Goal: Task Accomplishment & Management: Complete application form

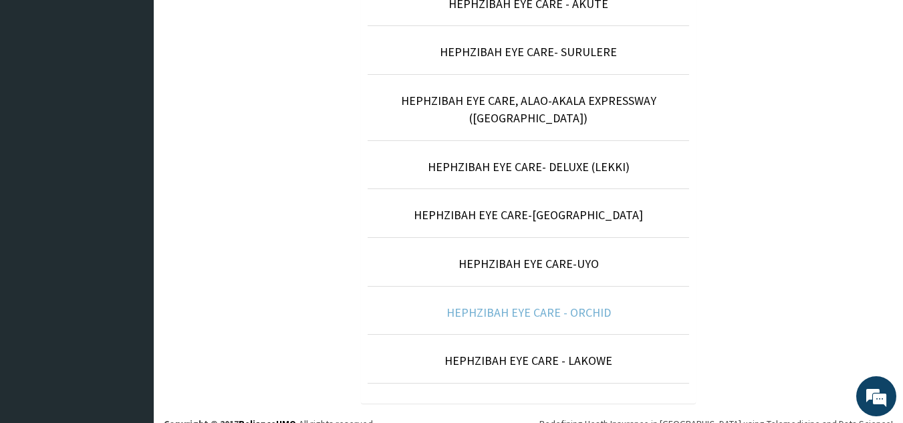
click at [573, 305] on link "HEPHZIBAH EYE CARE - ORCHID" at bounding box center [529, 312] width 164 height 15
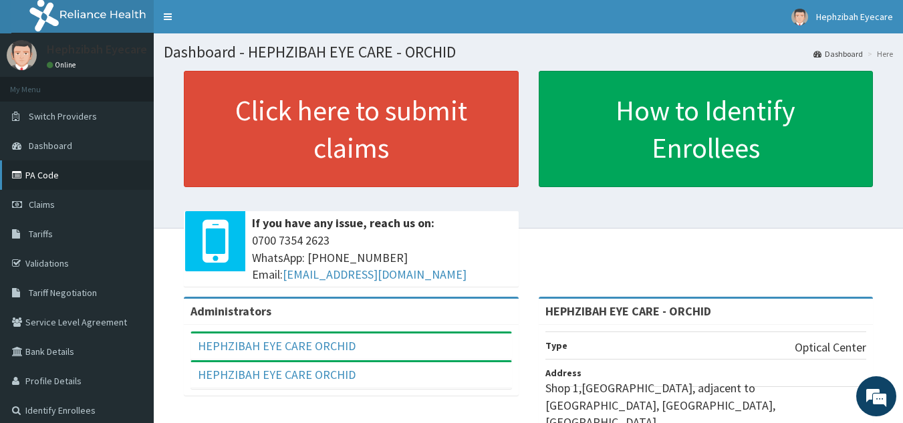
click at [57, 174] on link "PA Code" at bounding box center [77, 174] width 154 height 29
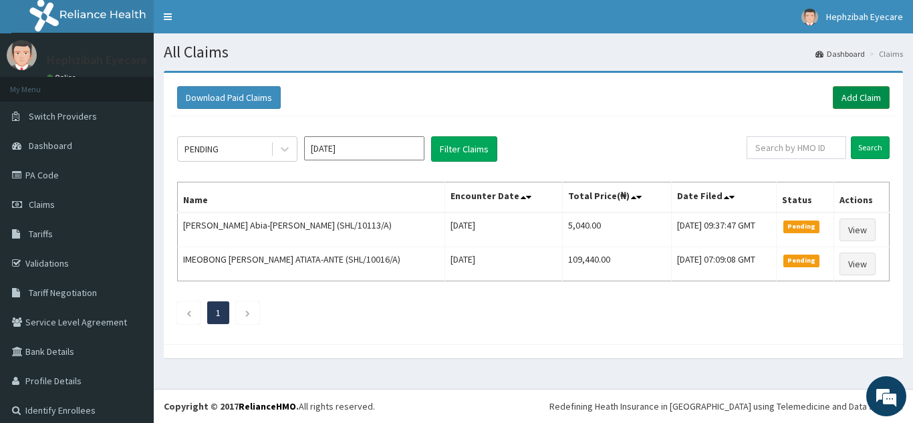
click at [864, 91] on link "Add Claim" at bounding box center [861, 97] width 57 height 23
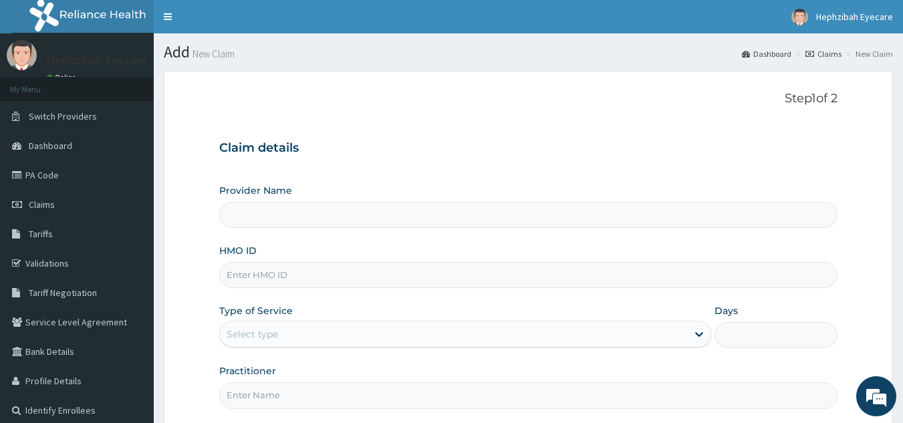
type input "HEPHZIBAH EYE CARE - ORCHID"
click at [386, 277] on input "HMO ID" at bounding box center [528, 275] width 619 height 26
paste input "SHL/10113/A"
type input "SHL/10113/A"
click at [339, 323] on div "Select type" at bounding box center [465, 334] width 493 height 27
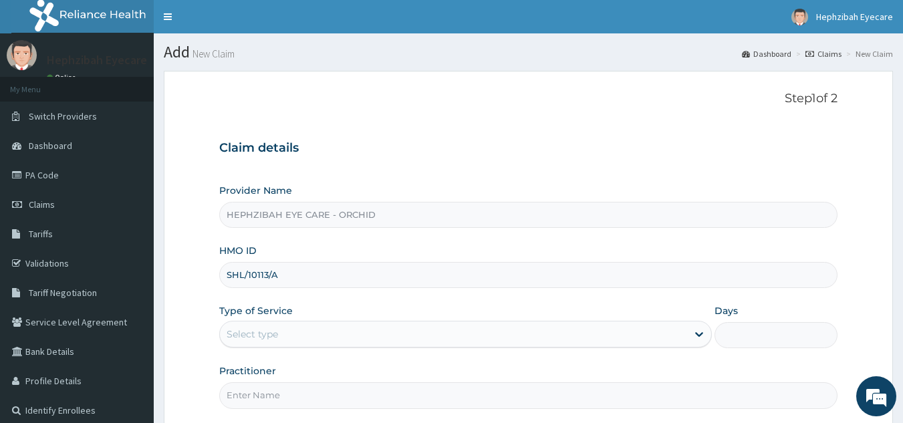
click at [339, 323] on div "Select type" at bounding box center [465, 334] width 493 height 27
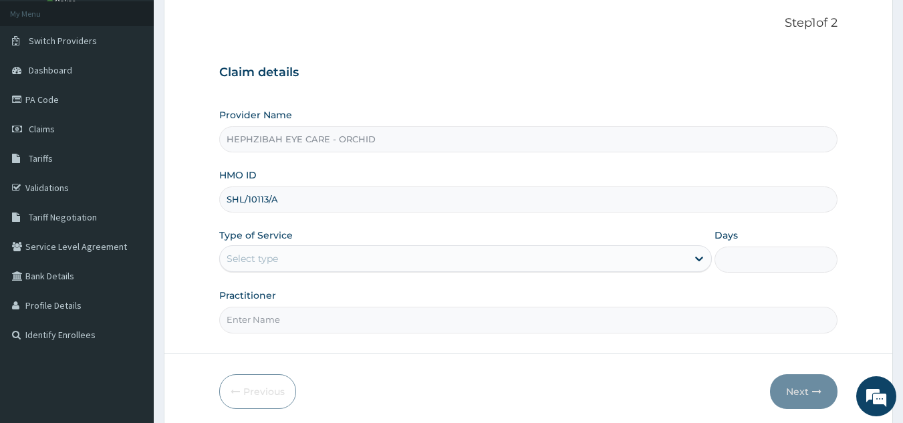
scroll to position [94, 0]
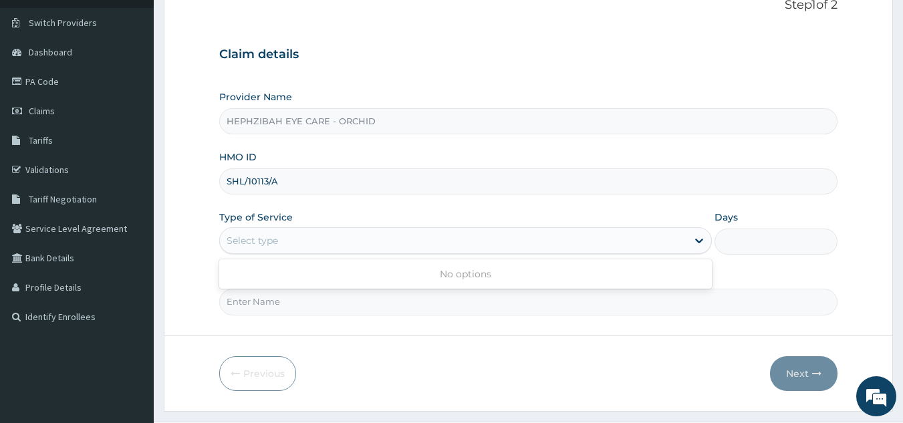
click at [283, 235] on div "Select type" at bounding box center [453, 240] width 467 height 21
click at [413, 212] on div "Type of Service Select type" at bounding box center [465, 233] width 493 height 44
click at [21, 107] on icon at bounding box center [18, 110] width 13 height 9
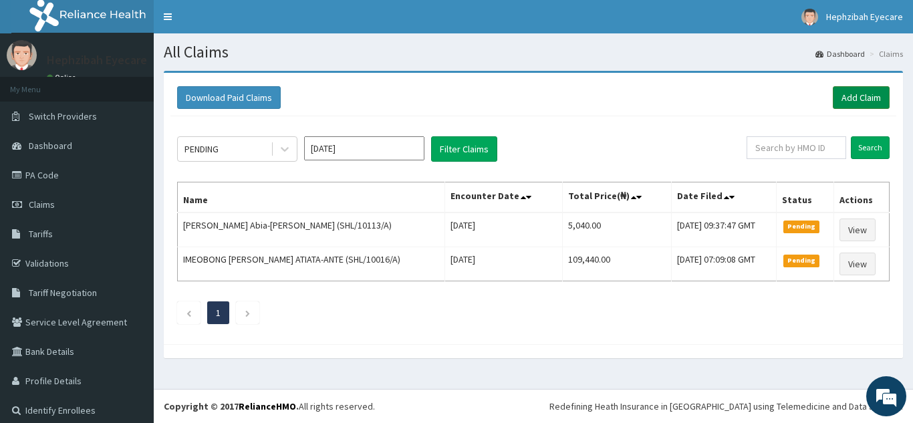
click at [859, 93] on link "Add Claim" at bounding box center [861, 97] width 57 height 23
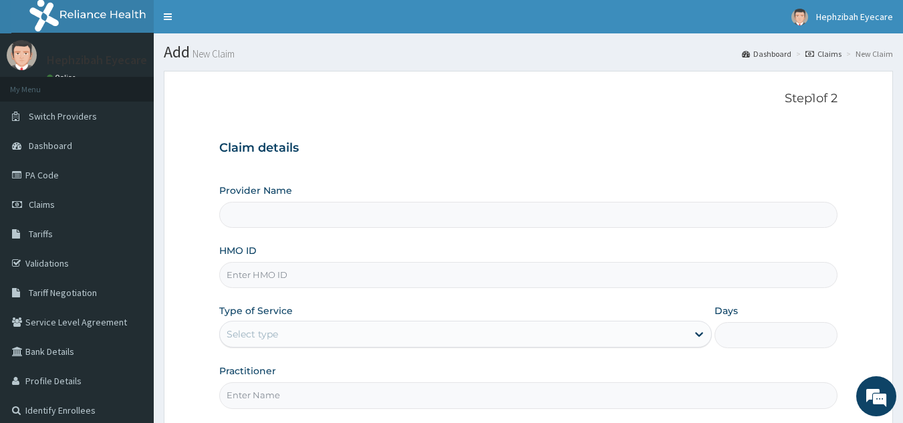
type input "HEPHZIBAH EYE CARE - ORCHID"
click at [302, 274] on input "HMO ID" at bounding box center [528, 275] width 619 height 26
paste input "SHL/10113/A"
type input "SHL/10113/A"
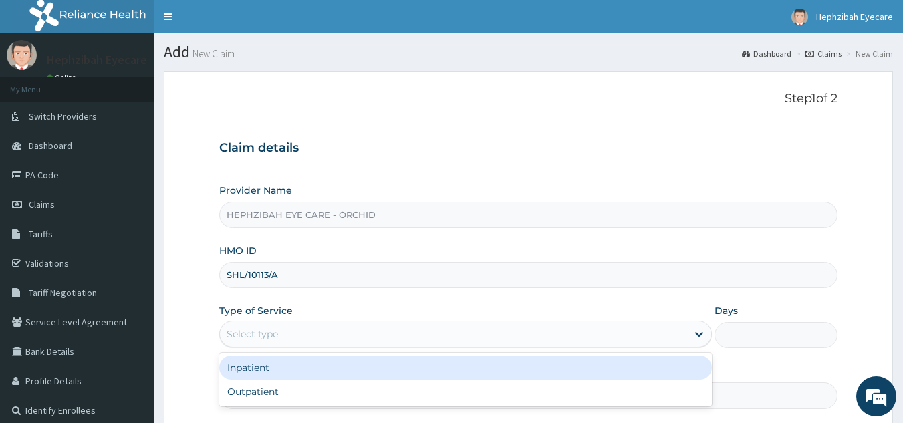
click at [475, 328] on div "Select type" at bounding box center [453, 334] width 467 height 21
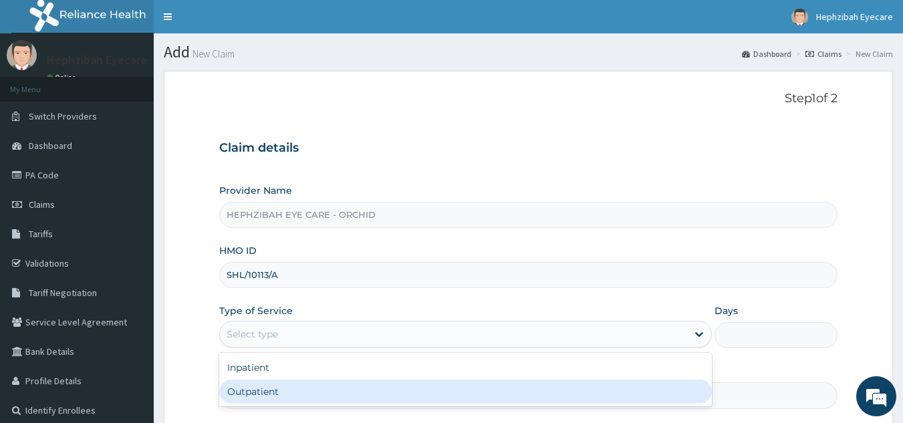
click at [313, 397] on div "Outpatient" at bounding box center [465, 392] width 493 height 24
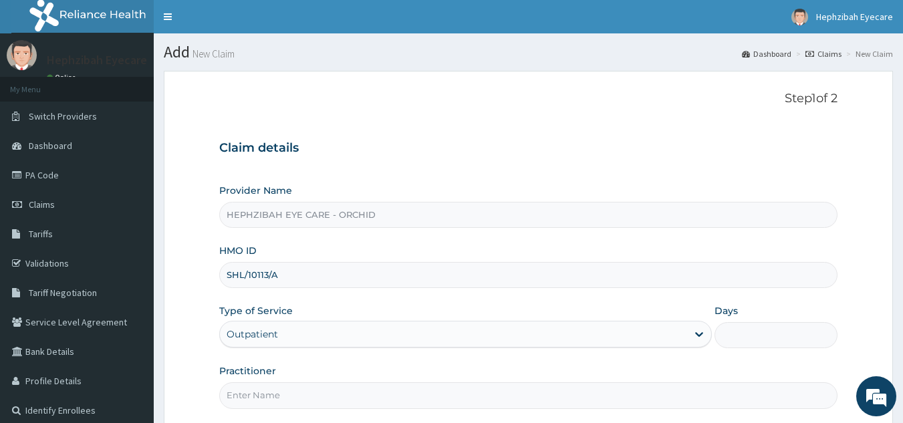
type input "1"
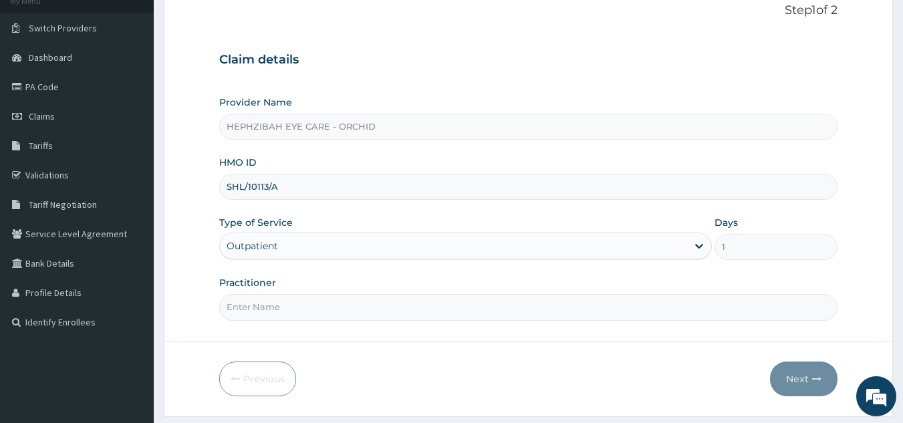
scroll to position [89, 0]
click at [277, 308] on input "Practitioner" at bounding box center [528, 307] width 619 height 26
type input "DR HENRY"
click at [798, 367] on button "Next" at bounding box center [804, 378] width 68 height 35
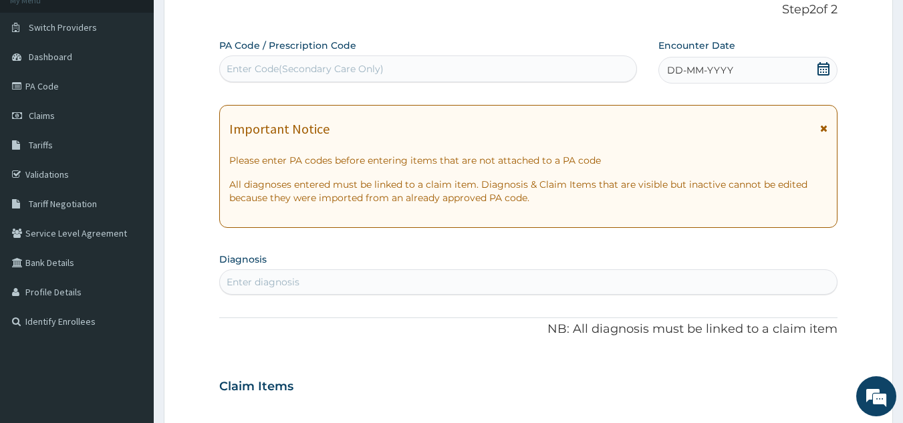
click at [717, 81] on div "DD-MM-YYYY" at bounding box center [748, 70] width 179 height 27
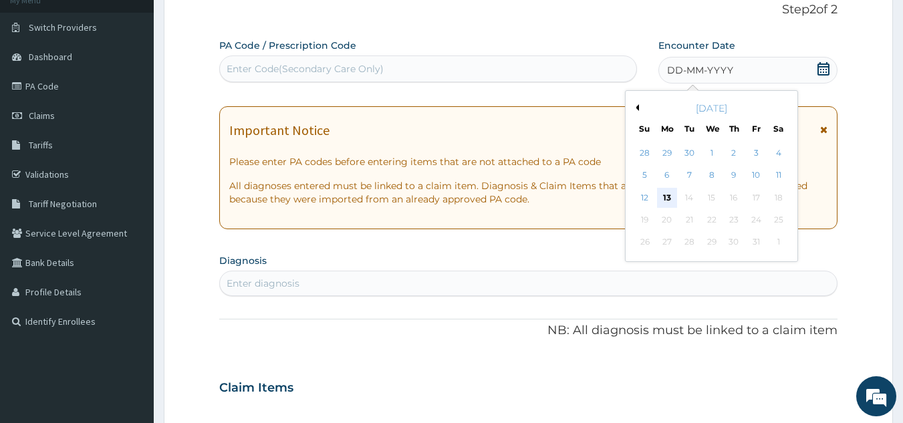
click at [667, 195] on div "13" at bounding box center [667, 198] width 20 height 20
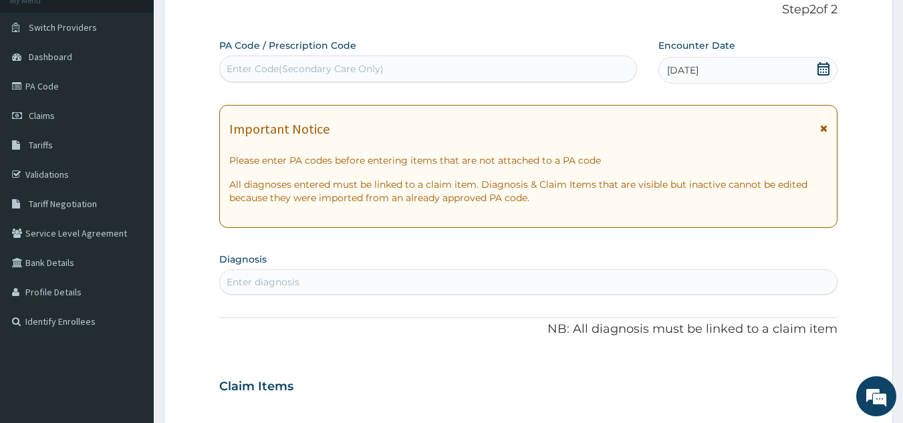
click at [358, 66] on div "Enter Code(Secondary Care Only)" at bounding box center [305, 68] width 157 height 13
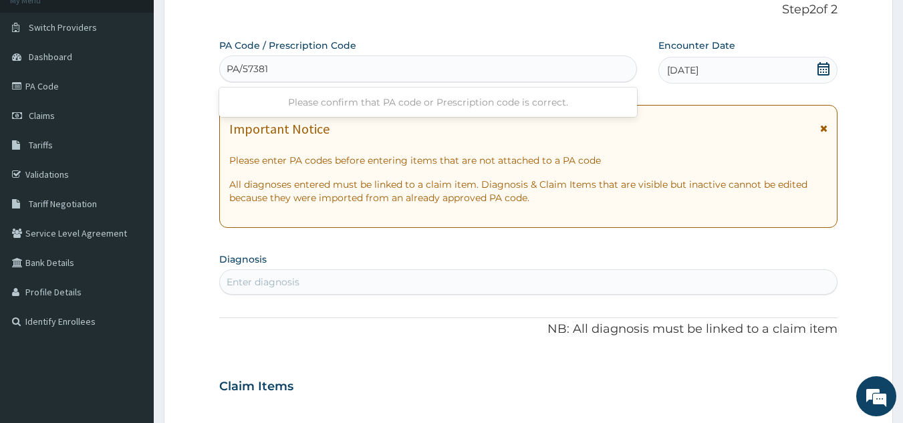
type input "PA/573816"
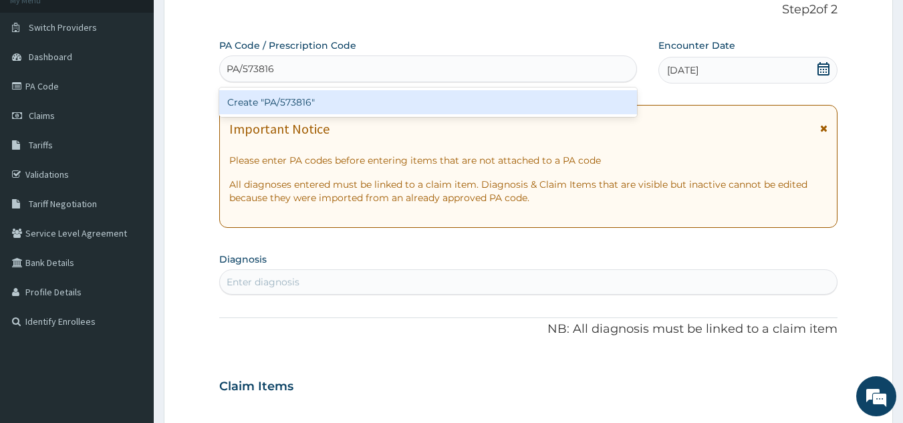
click at [265, 100] on div "Create "PA/573816"" at bounding box center [428, 102] width 419 height 24
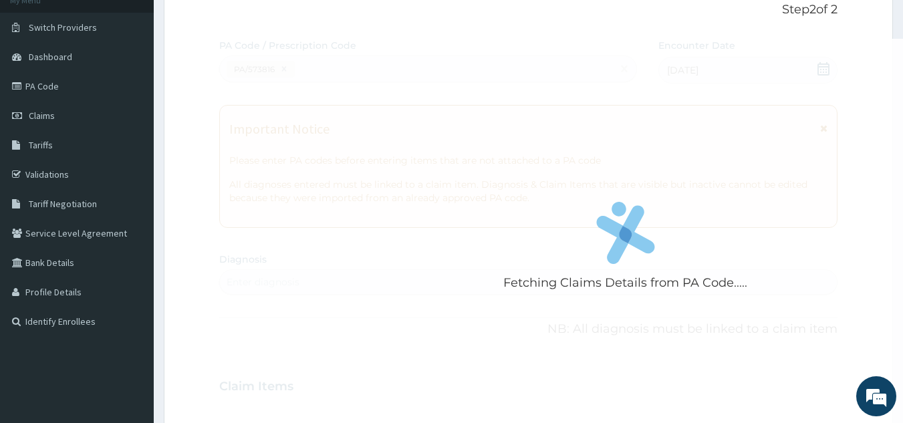
click at [265, 100] on div "Fetching Claims Details from PA Code....." at bounding box center [625, 250] width 813 height 423
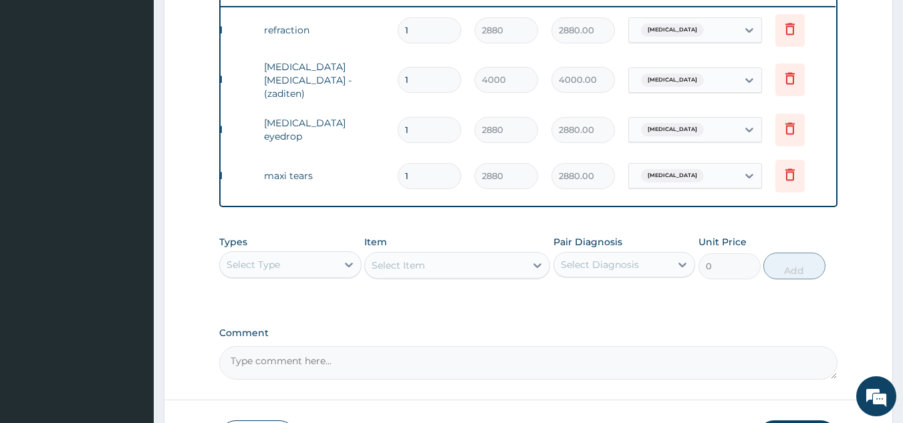
scroll to position [525, 0]
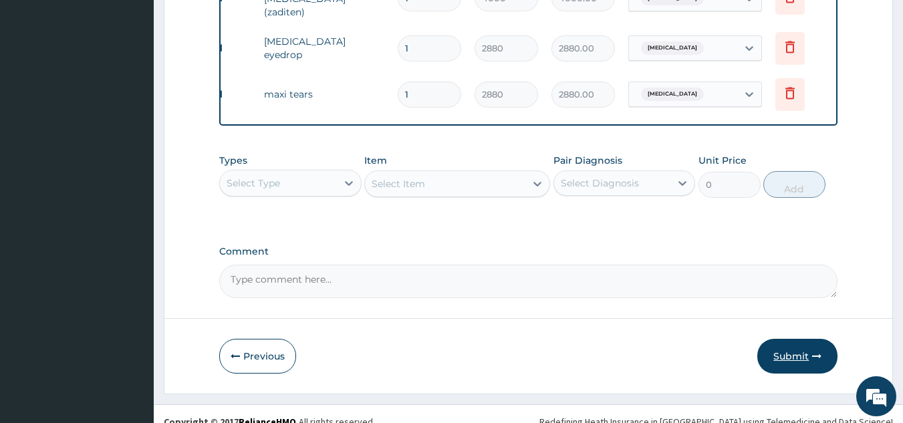
click at [816, 348] on button "Submit" at bounding box center [797, 356] width 80 height 35
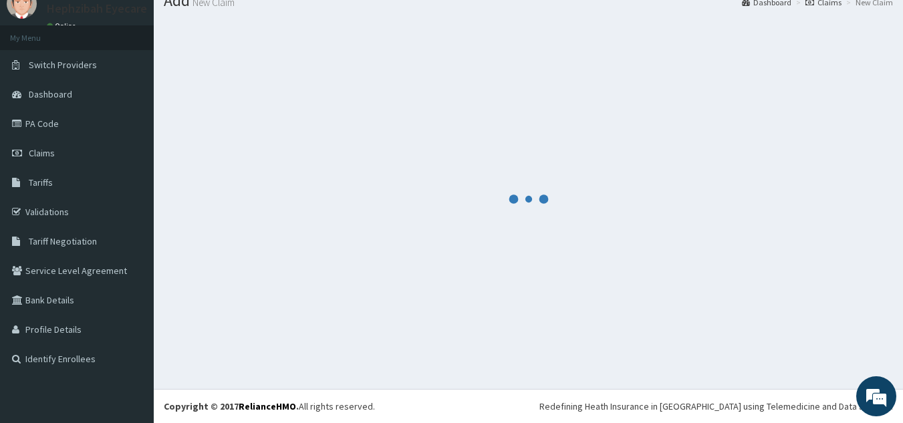
scroll to position [608, 0]
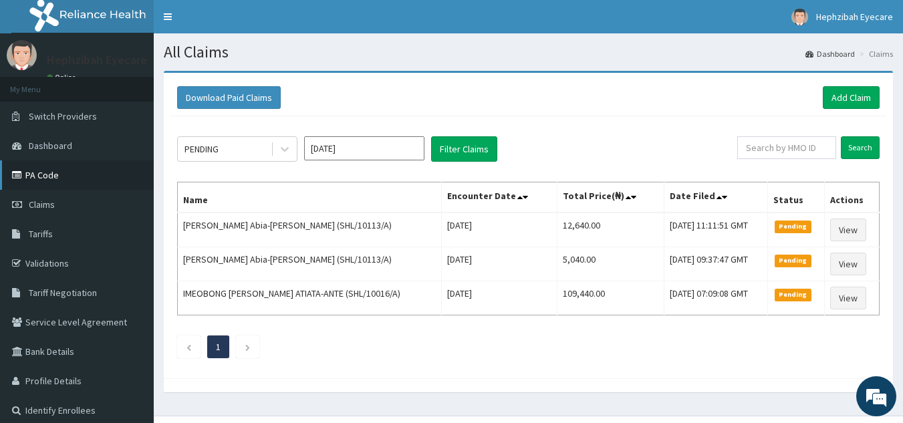
click at [90, 172] on link "PA Code" at bounding box center [77, 174] width 154 height 29
